Goal: Transaction & Acquisition: Purchase product/service

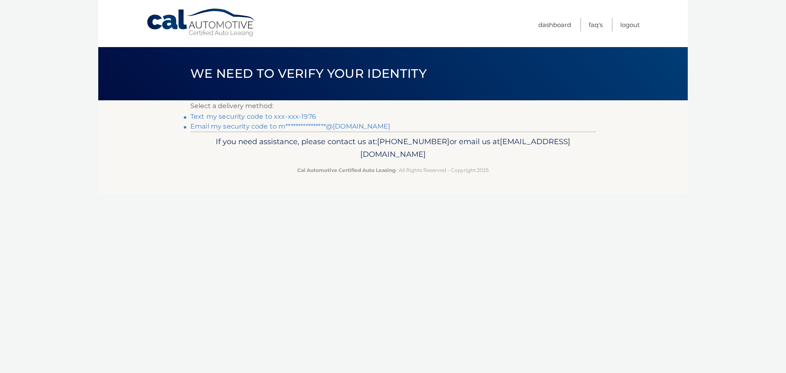
click at [297, 115] on link "Text my security code to xxx-xxx-1976" at bounding box center [253, 117] width 126 height 8
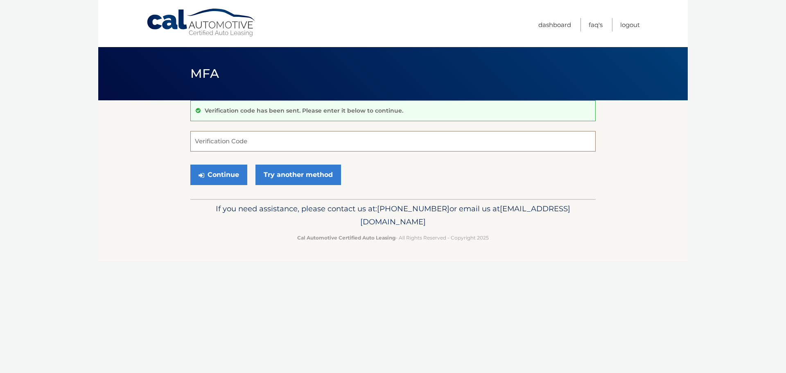
click at [284, 140] on input "Verification Code" at bounding box center [392, 141] width 405 height 20
type input "635780"
click at [233, 169] on button "Continue" at bounding box center [218, 174] width 57 height 20
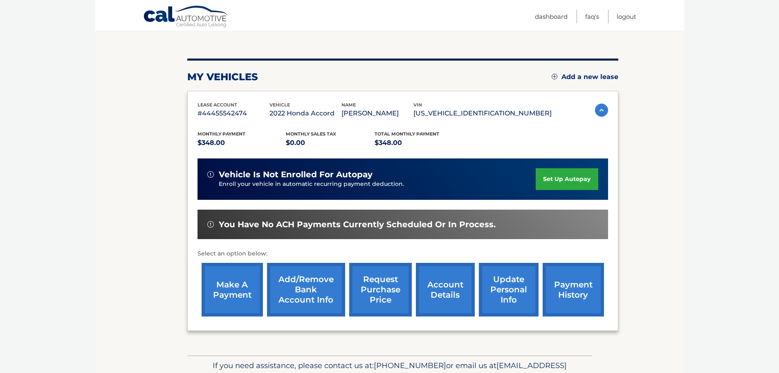
scroll to position [82, 0]
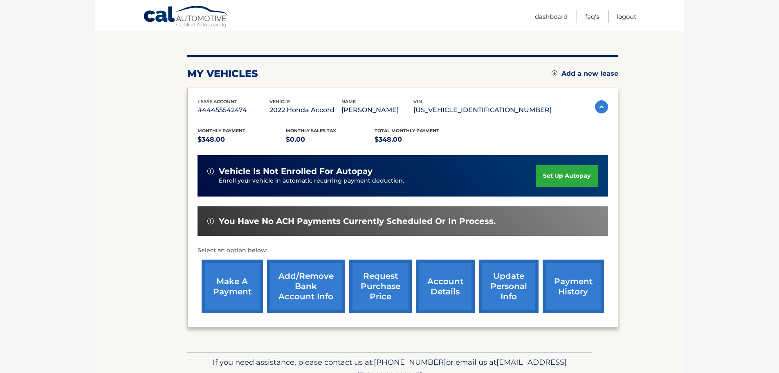
click at [231, 290] on link "make a payment" at bounding box center [232, 286] width 61 height 54
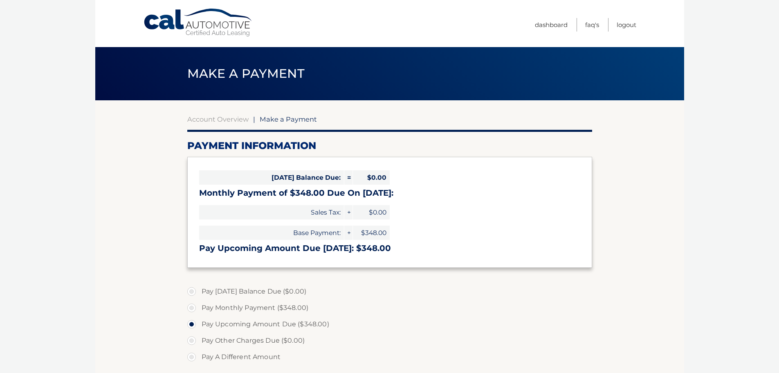
select select "NzY3YjM3Y2UtN2U5My00ZmQ0LThkNGMtMjY1NjIxY2JhZGUy"
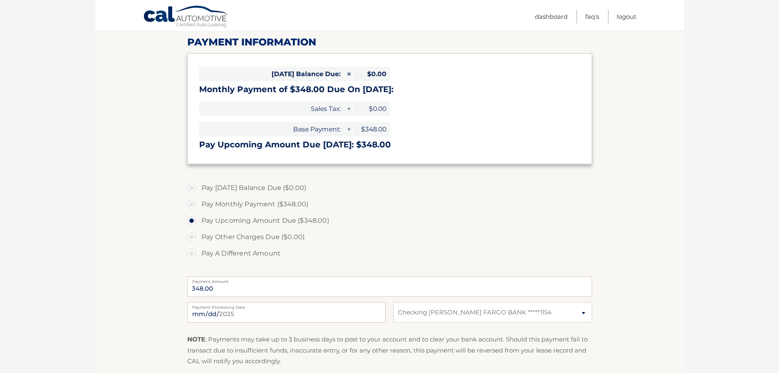
scroll to position [123, 0]
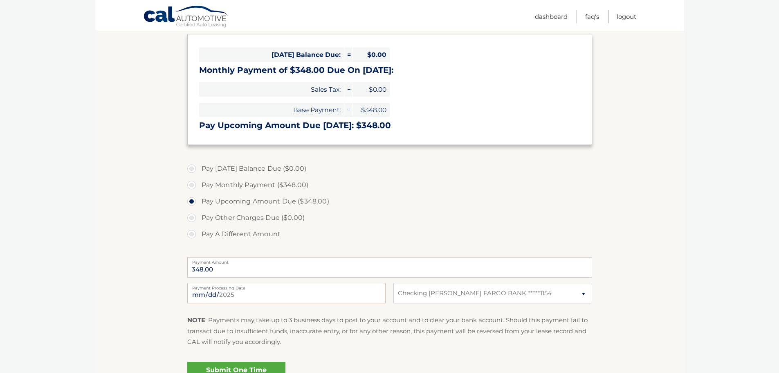
click at [224, 187] on label "Pay Monthly Payment ($348.00)" at bounding box center [389, 185] width 405 height 16
click at [199, 187] on input "Pay Monthly Payment ($348.00)" at bounding box center [195, 183] width 8 height 13
radio input "true"
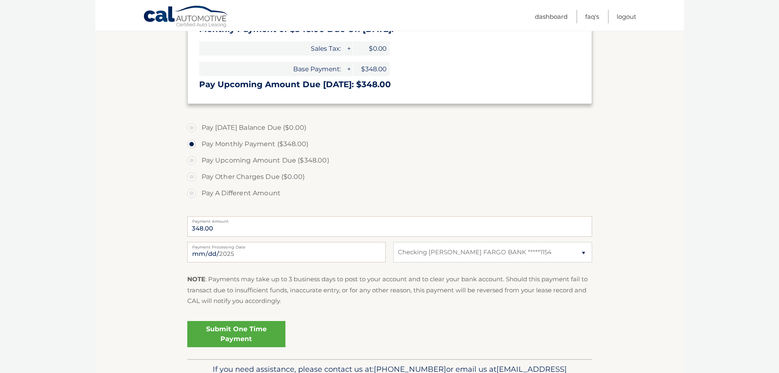
click at [257, 333] on link "Submit One Time Payment" at bounding box center [236, 334] width 98 height 26
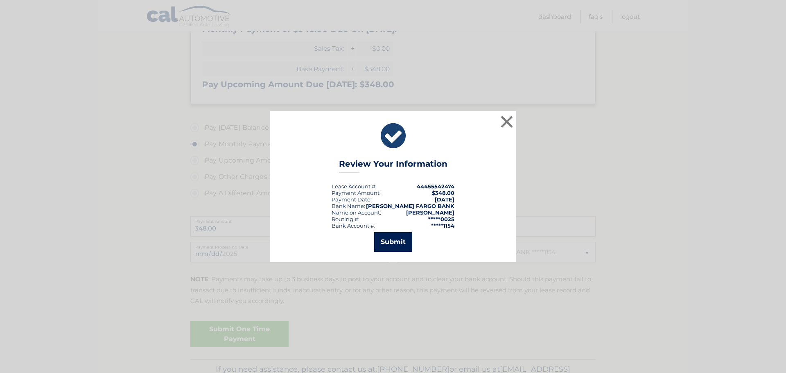
click at [390, 241] on button "Submit" at bounding box center [393, 242] width 38 height 20
